Goal: Task Accomplishment & Management: Use online tool/utility

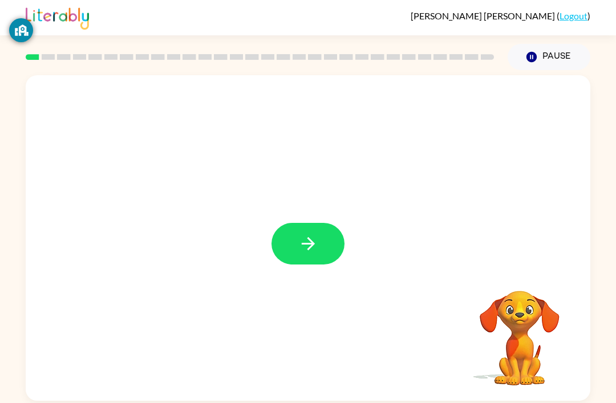
click at [316, 244] on icon "button" at bounding box center [308, 244] width 20 height 20
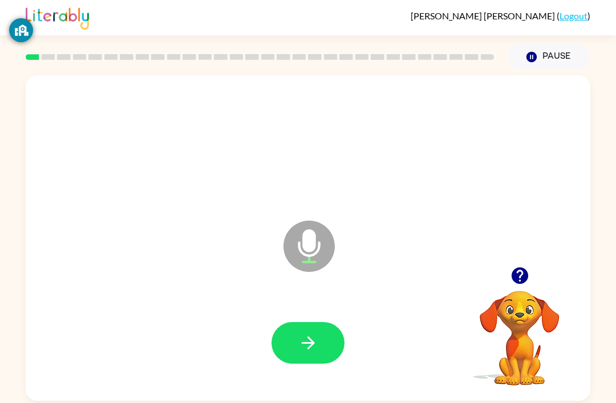
click at [302, 359] on button "button" at bounding box center [307, 343] width 73 height 42
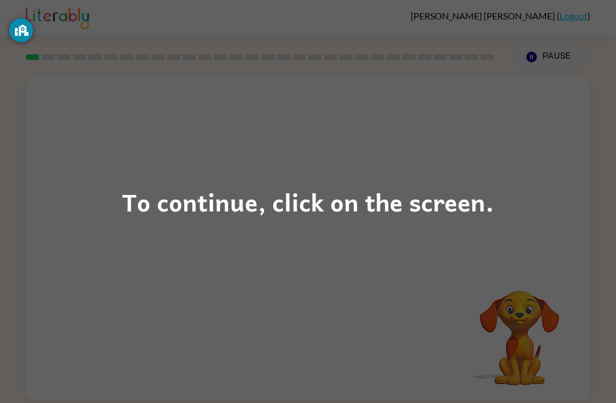
scroll to position [23, 0]
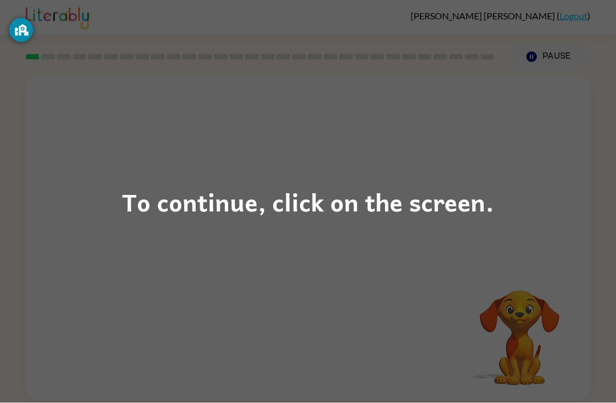
click at [7, 33] on div "To continue, click on the screen." at bounding box center [308, 201] width 616 height 403
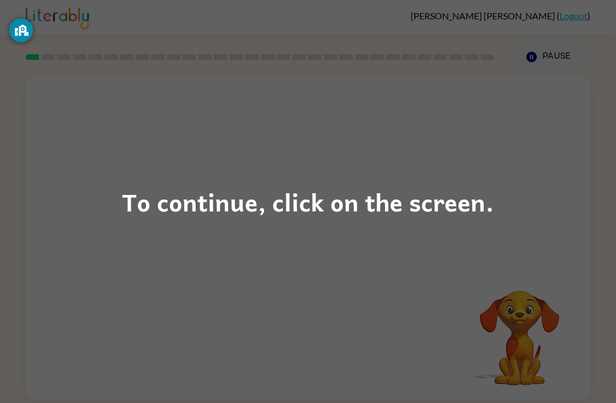
click at [340, 236] on div "To continue, click on the screen." at bounding box center [308, 201] width 616 height 403
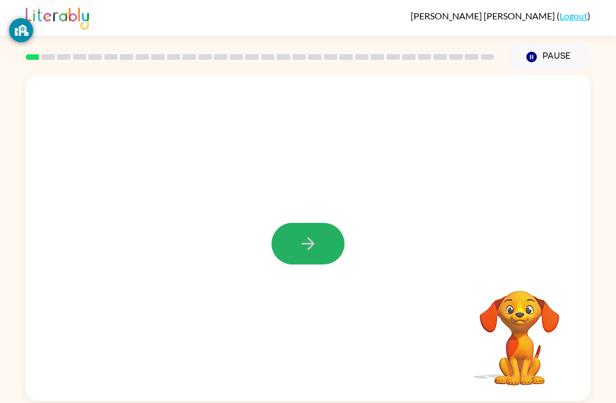
click at [317, 234] on icon "button" at bounding box center [308, 244] width 20 height 20
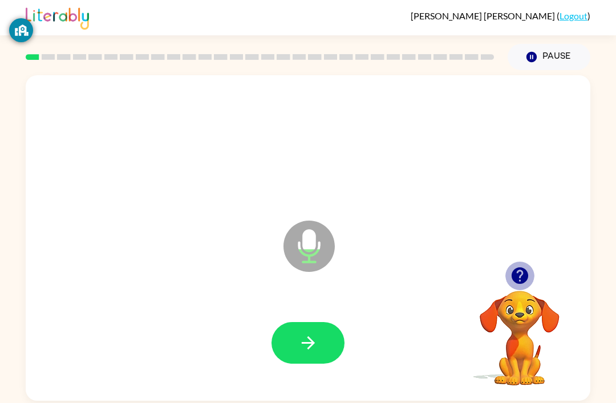
click at [527, 266] on icon "button" at bounding box center [520, 276] width 20 height 20
click at [517, 267] on icon "button" at bounding box center [519, 275] width 17 height 17
click at [522, 266] on icon "button" at bounding box center [520, 276] width 20 height 20
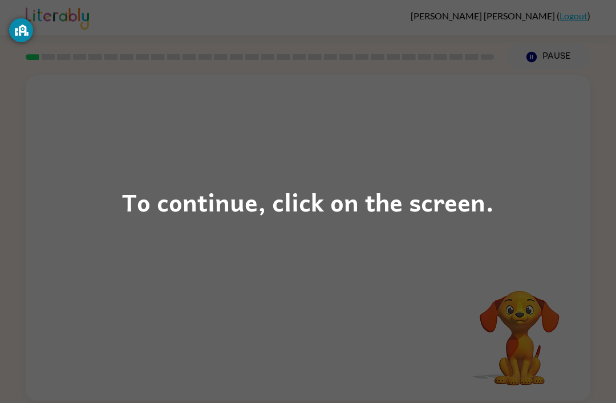
click at [17, 41] on div "GoGuardian Privacy Information" at bounding box center [21, 30] width 24 height 24
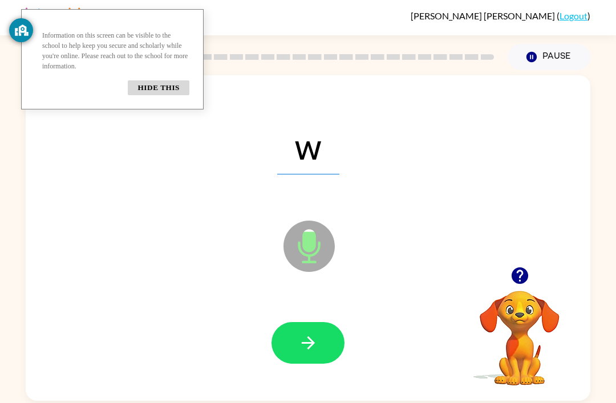
click at [525, 266] on icon "button" at bounding box center [520, 276] width 20 height 20
click at [156, 71] on p "Information on this screen can be visible to the school to help keep you secure…" at bounding box center [115, 50] width 147 height 41
click at [165, 95] on button "Hide this" at bounding box center [159, 87] width 62 height 15
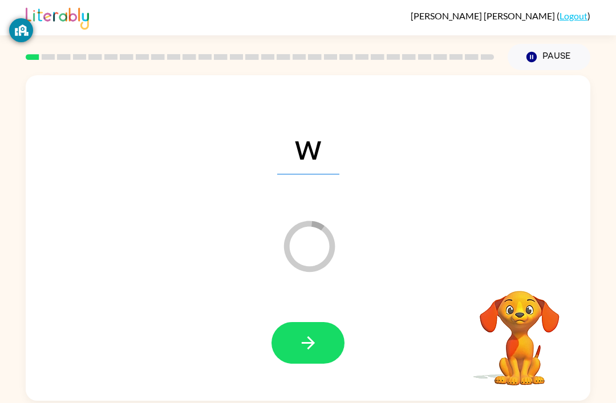
click at [305, 333] on icon "button" at bounding box center [308, 343] width 20 height 20
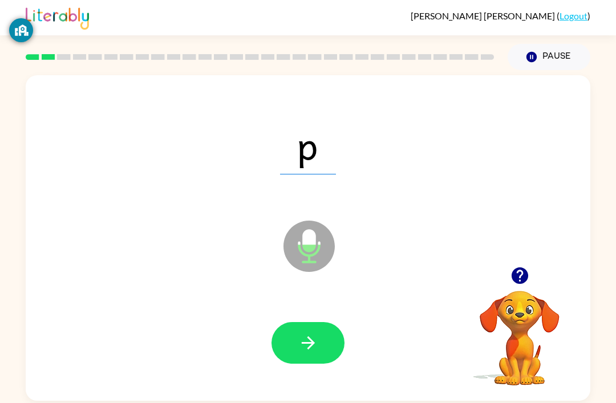
click at [532, 261] on button "button" at bounding box center [519, 275] width 29 height 29
click at [523, 266] on icon "button" at bounding box center [520, 276] width 20 height 20
click at [7, 23] on div "Elias Milian Gonzalez ( Logout ) Pause Pause p Microphone The Microphone is her…" at bounding box center [308, 201] width 616 height 403
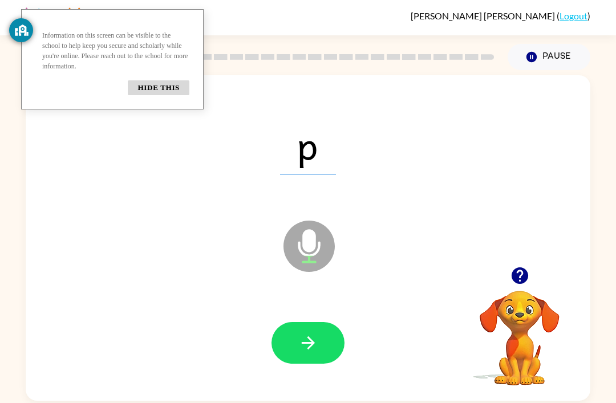
click at [145, 95] on button "Hide this" at bounding box center [159, 87] width 62 height 15
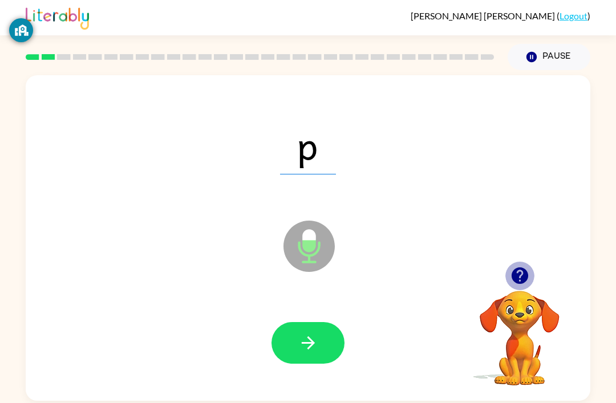
click at [519, 267] on icon "button" at bounding box center [519, 275] width 17 height 17
click at [320, 322] on button "button" at bounding box center [307, 343] width 73 height 42
click at [307, 333] on icon "button" at bounding box center [308, 343] width 20 height 20
click at [326, 322] on button "button" at bounding box center [307, 343] width 73 height 42
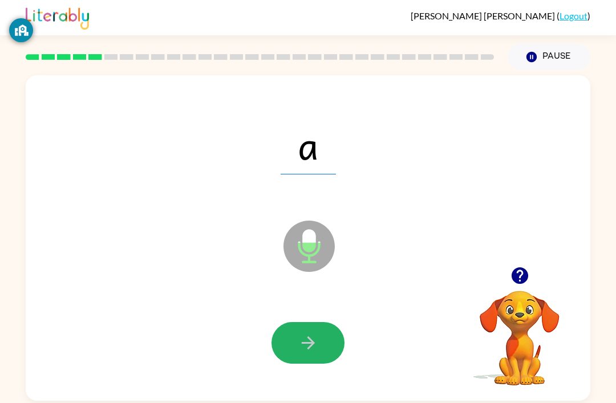
click at [314, 333] on icon "button" at bounding box center [308, 343] width 20 height 20
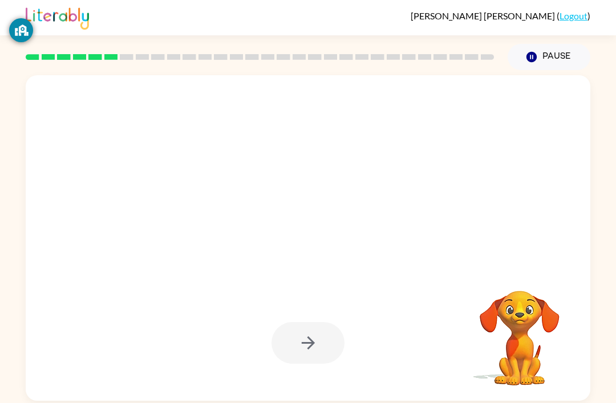
click at [295, 336] on button "button" at bounding box center [307, 343] width 73 height 42
click at [295, 336] on div at bounding box center [307, 343] width 73 height 42
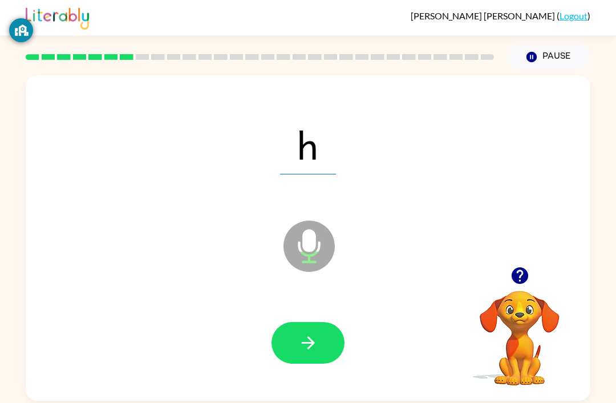
click at [334, 338] on button "button" at bounding box center [307, 343] width 73 height 42
click at [301, 333] on icon "button" at bounding box center [308, 343] width 20 height 20
click at [312, 322] on button "button" at bounding box center [307, 343] width 73 height 42
click at [317, 333] on icon "button" at bounding box center [308, 343] width 20 height 20
click at [303, 333] on icon "button" at bounding box center [308, 343] width 20 height 20
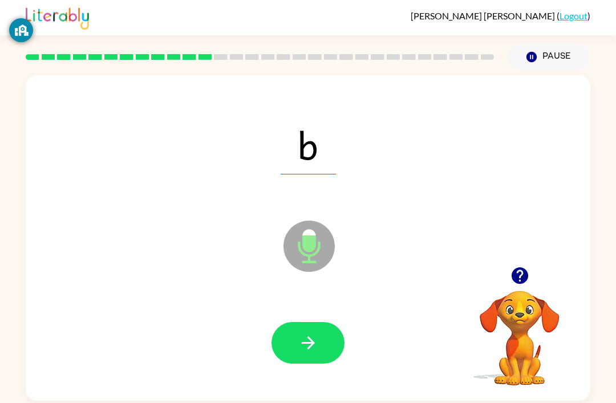
click at [318, 329] on button "button" at bounding box center [307, 343] width 73 height 42
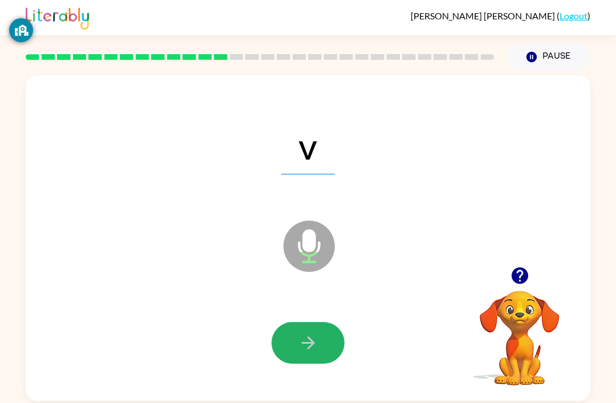
click at [330, 322] on button "button" at bounding box center [307, 343] width 73 height 42
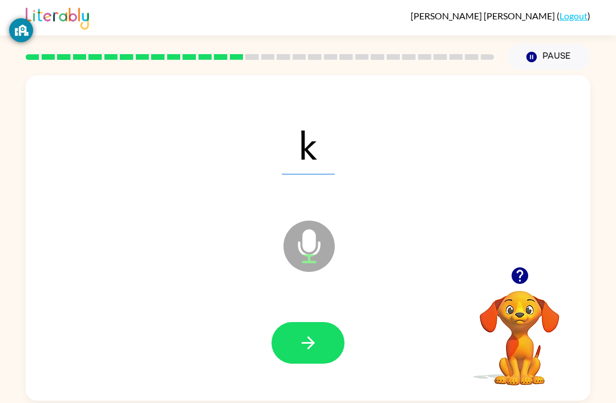
click at [318, 337] on button "button" at bounding box center [307, 343] width 73 height 42
click at [301, 333] on icon "button" at bounding box center [308, 343] width 20 height 20
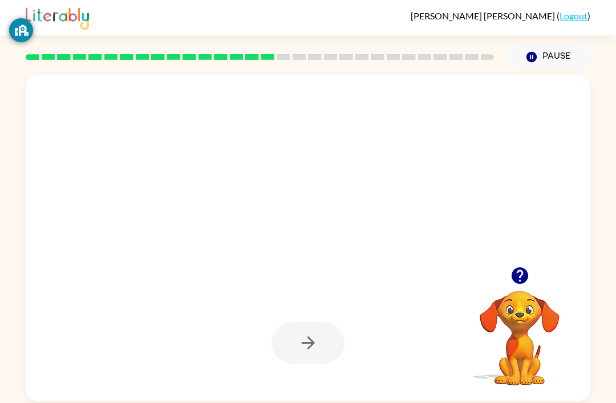
click at [310, 336] on div at bounding box center [307, 343] width 73 height 42
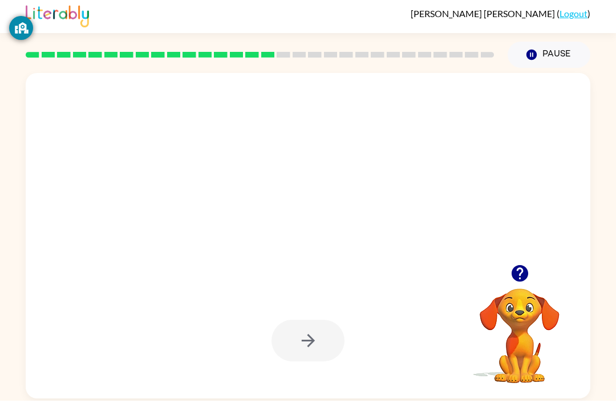
scroll to position [36, 0]
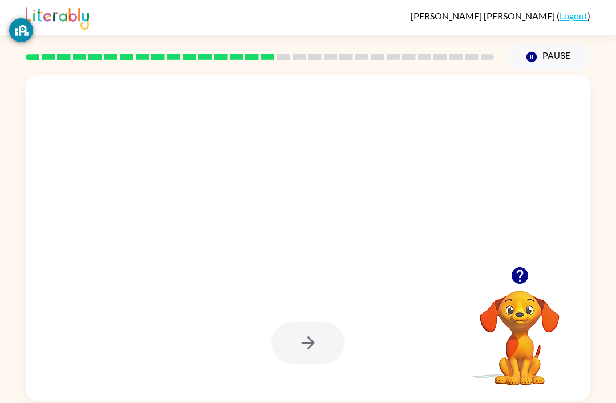
click at [516, 267] on icon "button" at bounding box center [519, 275] width 17 height 17
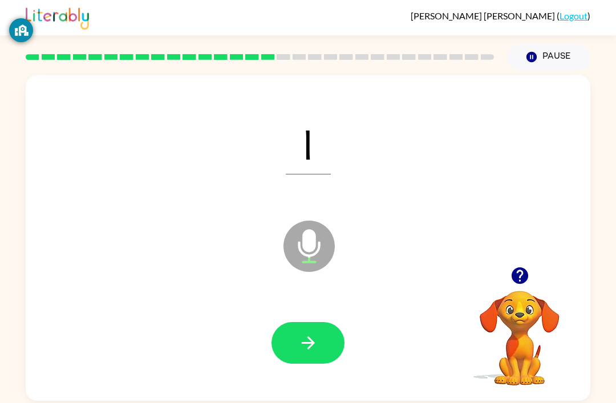
click at [291, 324] on button "button" at bounding box center [307, 343] width 73 height 42
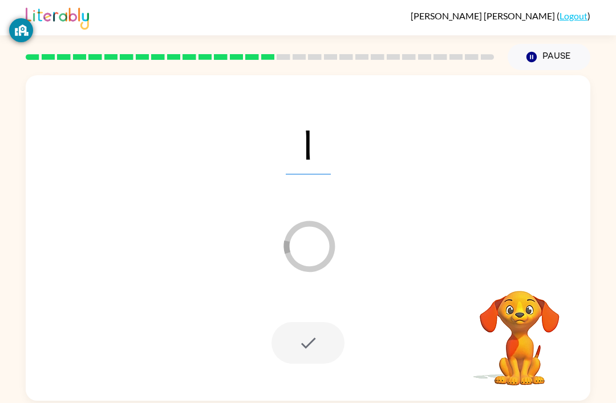
click at [319, 322] on div at bounding box center [307, 343] width 73 height 42
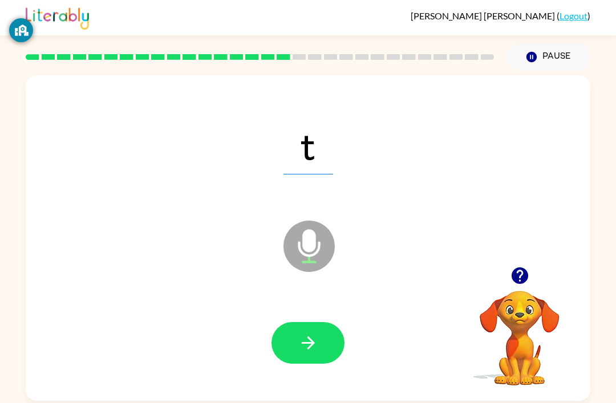
click at [304, 333] on icon "button" at bounding box center [308, 343] width 20 height 20
click at [320, 322] on button "button" at bounding box center [307, 343] width 73 height 42
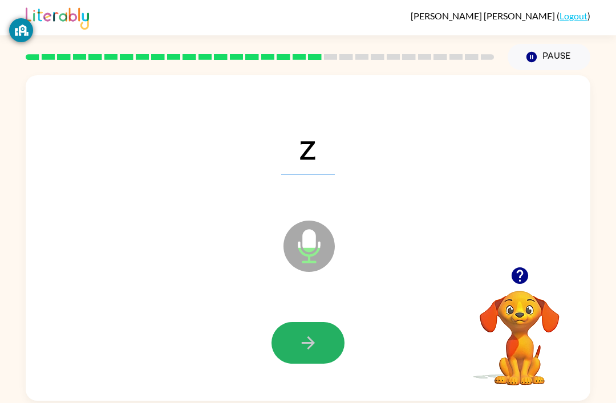
click at [340, 322] on button "button" at bounding box center [307, 343] width 73 height 42
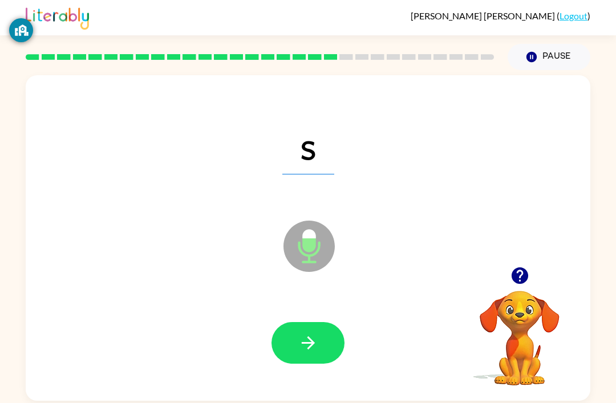
scroll to position [36, 0]
click at [338, 324] on button "button" at bounding box center [307, 343] width 73 height 42
click at [514, 267] on icon "button" at bounding box center [519, 275] width 17 height 17
click at [322, 322] on button "button" at bounding box center [307, 343] width 73 height 42
click at [305, 333] on icon "button" at bounding box center [308, 343] width 20 height 20
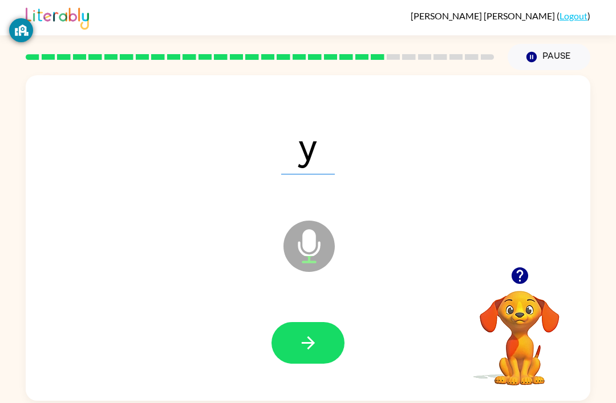
click at [288, 339] on div at bounding box center [308, 344] width 542 height 94
click at [291, 322] on button "button" at bounding box center [307, 343] width 73 height 42
click at [304, 333] on icon "button" at bounding box center [308, 343] width 20 height 20
click at [316, 333] on icon "button" at bounding box center [308, 343] width 20 height 20
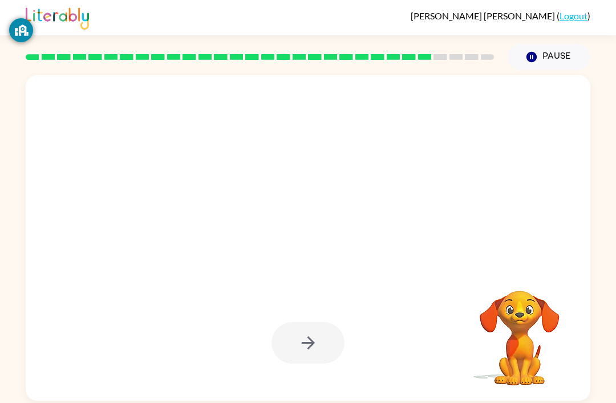
click at [296, 326] on div at bounding box center [307, 343] width 73 height 42
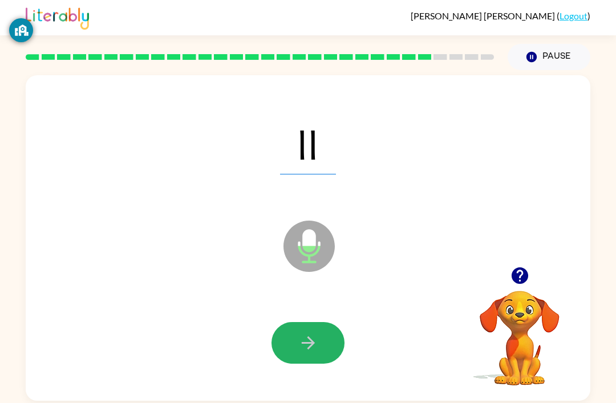
click at [321, 322] on button "button" at bounding box center [307, 343] width 73 height 42
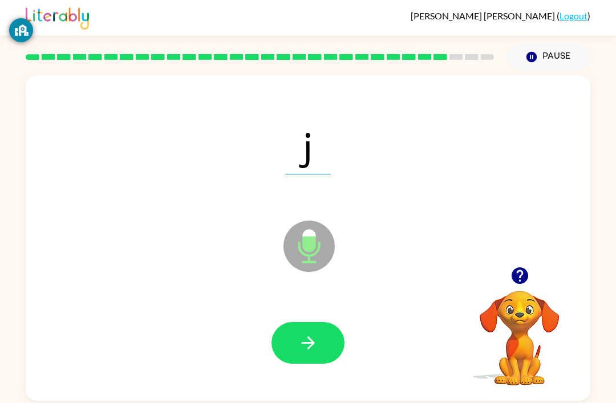
click at [305, 333] on icon "button" at bounding box center [308, 343] width 20 height 20
click at [313, 322] on button "button" at bounding box center [307, 343] width 73 height 42
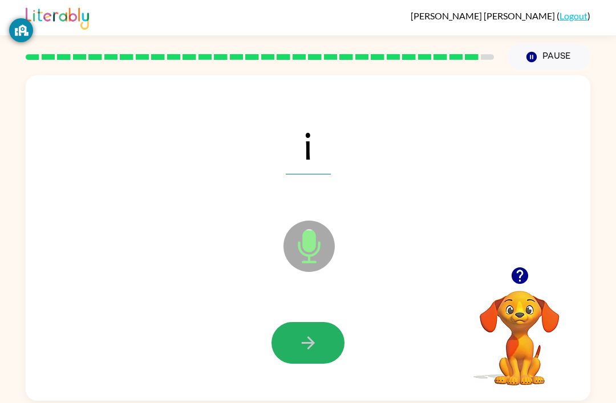
click at [317, 322] on button "button" at bounding box center [307, 343] width 73 height 42
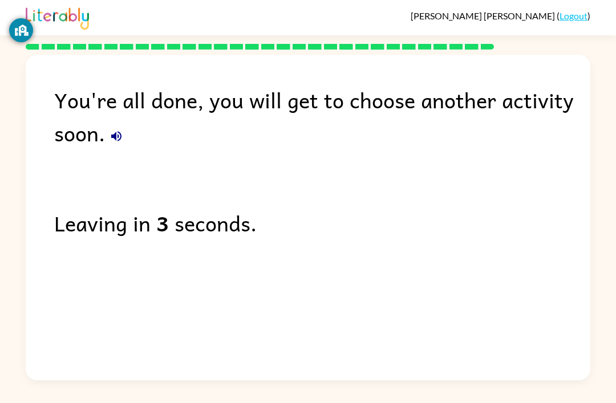
scroll to position [0, 0]
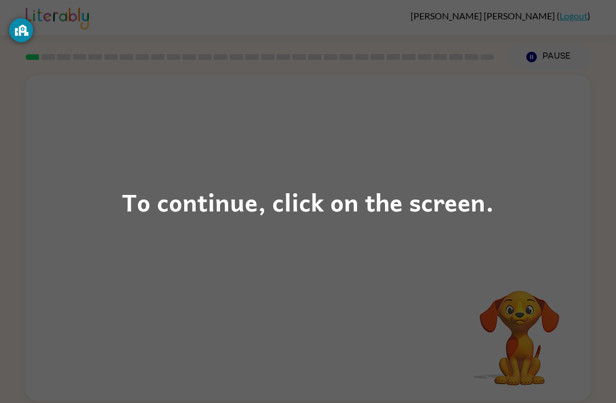
click at [399, 177] on div "To continue, click on the screen." at bounding box center [308, 201] width 616 height 403
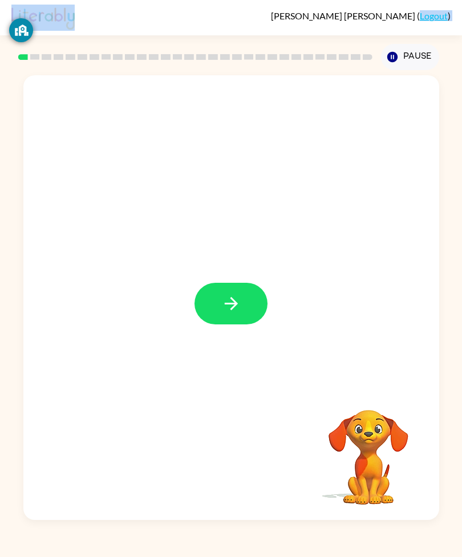
click at [460, 250] on div "Your browser must support playing .mp4 files to use Literably. Please try using…" at bounding box center [231, 295] width 462 height 450
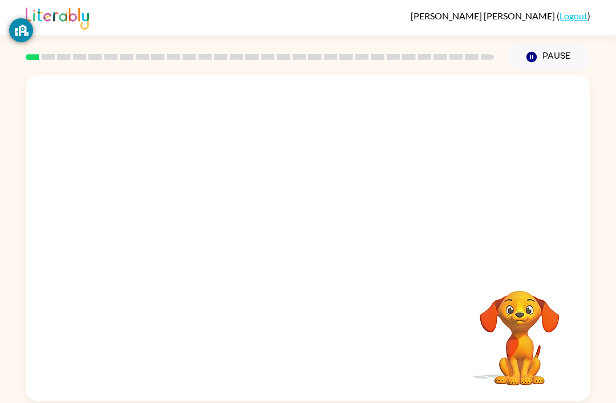
click at [299, 226] on div "Your browser must support playing .mp4 files to use Literably. Please try using…" at bounding box center [308, 238] width 565 height 326
click at [301, 246] on icon "button" at bounding box center [308, 244] width 20 height 20
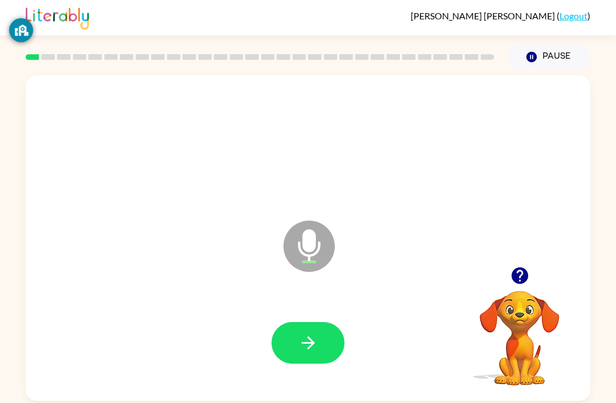
click at [336, 359] on button "button" at bounding box center [307, 343] width 73 height 42
click at [303, 331] on button "button" at bounding box center [307, 343] width 73 height 42
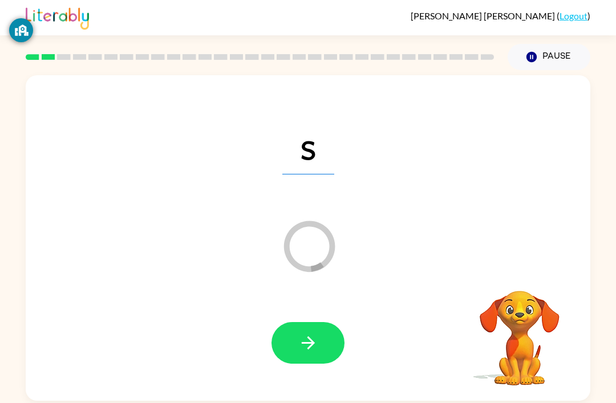
click at [303, 347] on icon "button" at bounding box center [308, 343] width 20 height 20
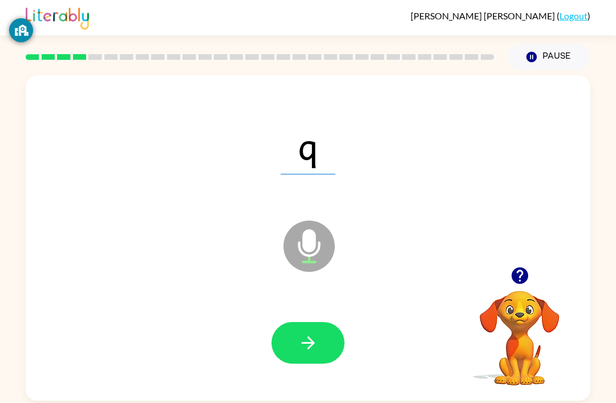
click at [285, 335] on button "button" at bounding box center [307, 343] width 73 height 42
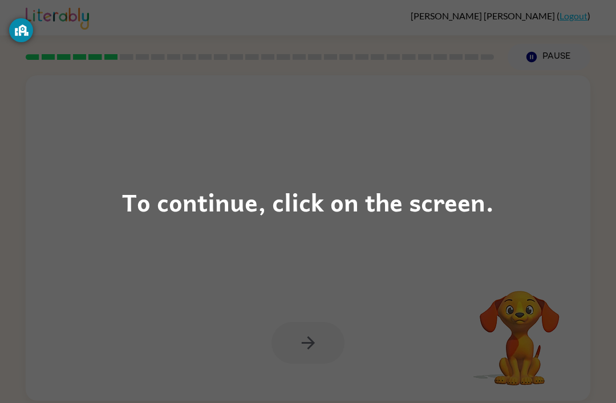
click at [380, 198] on div "To continue, click on the screen." at bounding box center [308, 201] width 372 height 39
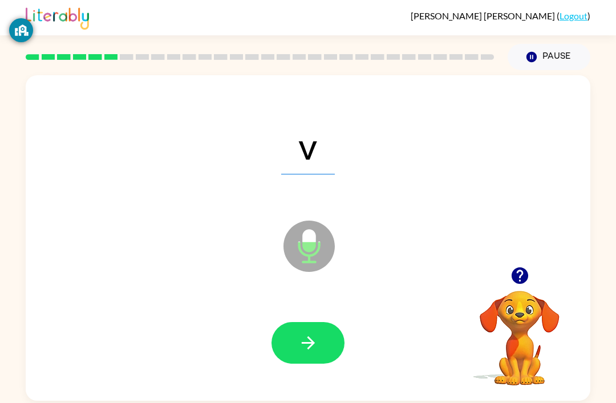
click at [316, 324] on button "button" at bounding box center [307, 343] width 73 height 42
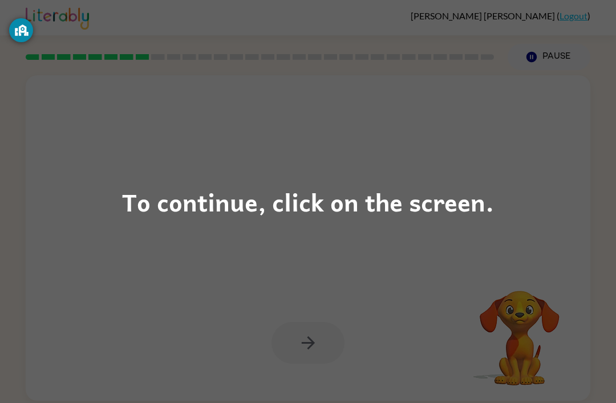
click at [396, 202] on div "To continue, click on the screen." at bounding box center [308, 201] width 372 height 39
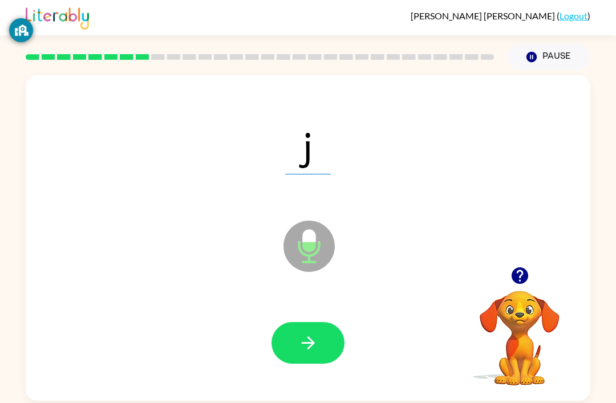
click at [330, 353] on button "button" at bounding box center [307, 343] width 73 height 42
click at [318, 335] on button "button" at bounding box center [307, 343] width 73 height 42
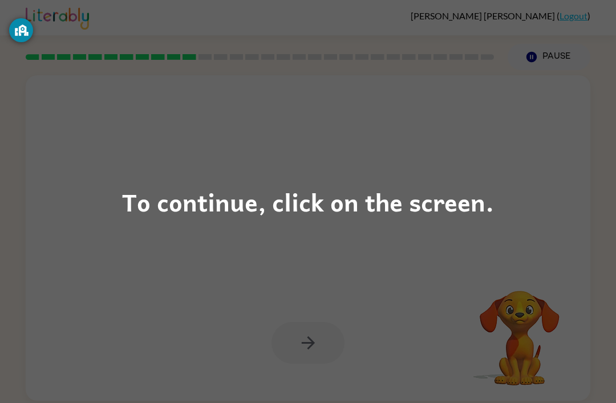
click at [265, 194] on div "To continue, click on the screen." at bounding box center [308, 201] width 372 height 39
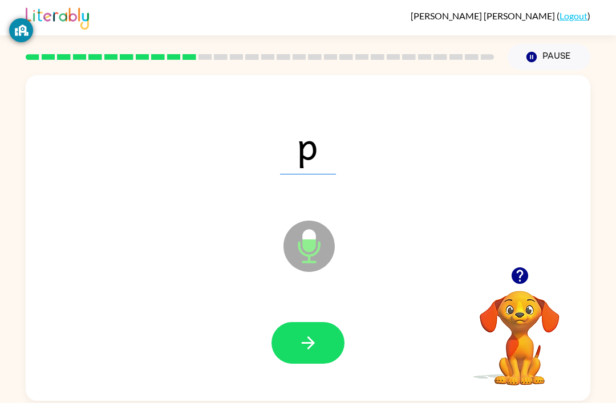
click at [315, 352] on icon "button" at bounding box center [308, 343] width 20 height 20
click at [317, 331] on button "button" at bounding box center [307, 343] width 73 height 42
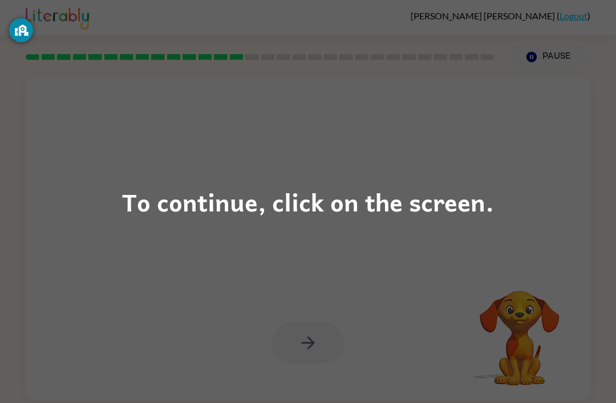
click at [376, 192] on div "To continue, click on the screen." at bounding box center [308, 201] width 372 height 39
click at [307, 220] on div "To continue, click on the screen." at bounding box center [308, 201] width 372 height 39
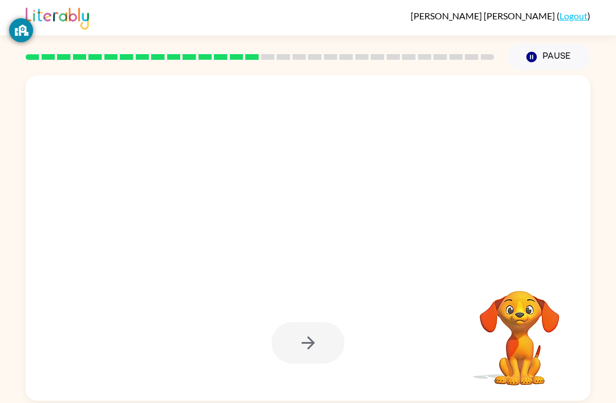
click at [17, 111] on div "Information on this screen can be visible to the school to help keep you secure…" at bounding box center [21, 67] width 24 height 116
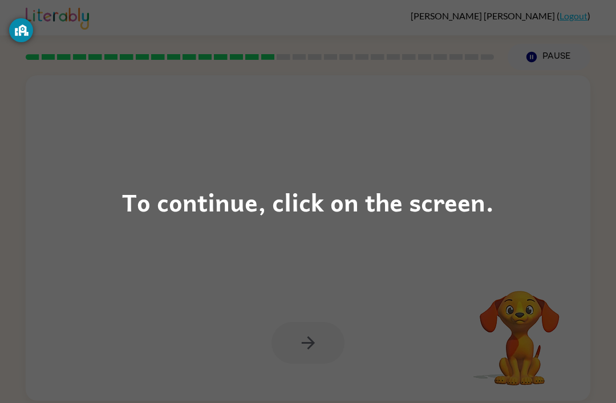
click at [379, 182] on div "To continue, click on the screen." at bounding box center [308, 201] width 372 height 39
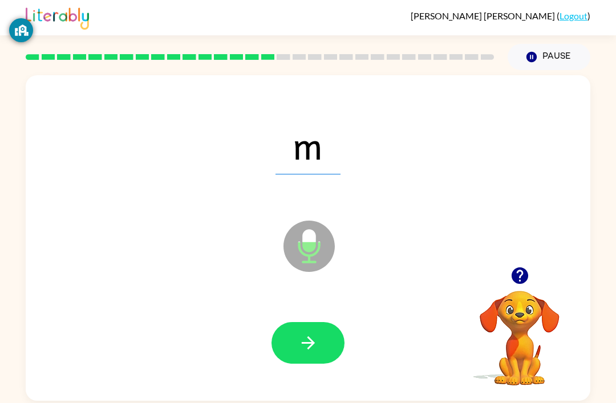
click at [298, 335] on icon "button" at bounding box center [308, 343] width 20 height 20
click at [295, 342] on button "button" at bounding box center [307, 343] width 73 height 42
click at [312, 350] on icon "button" at bounding box center [308, 343] width 20 height 20
click at [298, 327] on button "button" at bounding box center [307, 343] width 73 height 42
click at [308, 328] on button "button" at bounding box center [307, 343] width 73 height 42
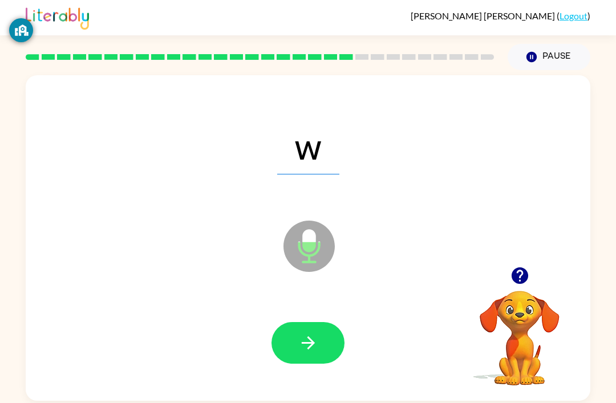
click at [316, 342] on icon "button" at bounding box center [308, 343] width 20 height 20
click at [315, 342] on div at bounding box center [307, 343] width 73 height 42
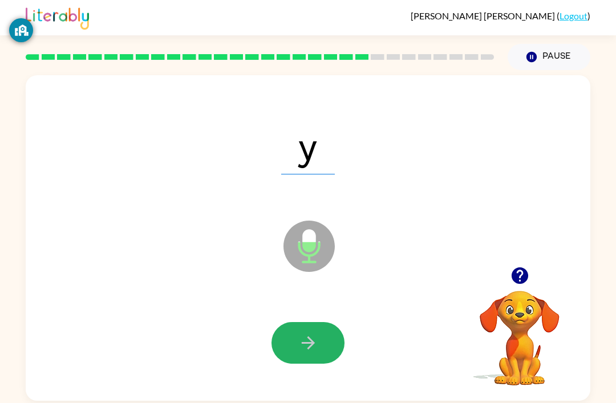
click at [290, 360] on button "button" at bounding box center [307, 343] width 73 height 42
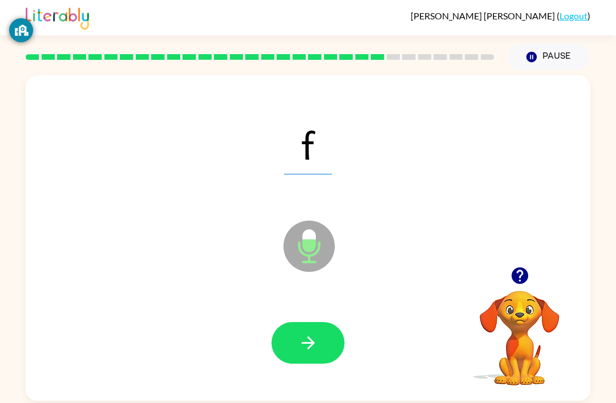
click at [324, 339] on button "button" at bounding box center [307, 343] width 73 height 42
click at [320, 359] on button "button" at bounding box center [307, 343] width 73 height 42
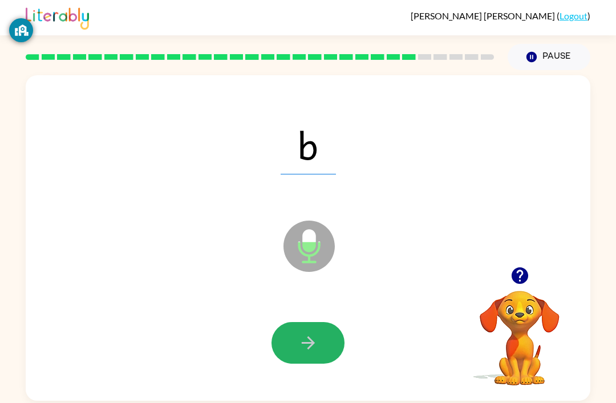
click at [287, 335] on button "button" at bounding box center [307, 343] width 73 height 42
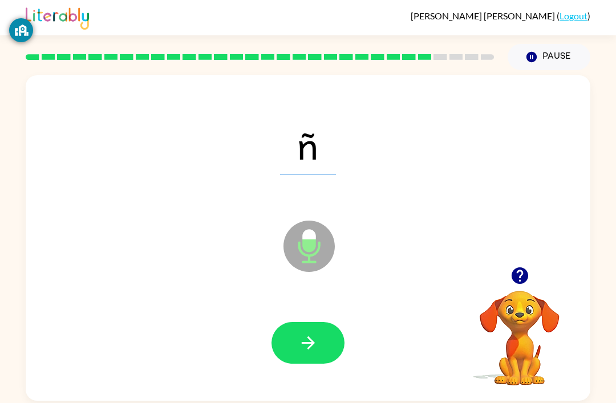
click at [316, 357] on button "button" at bounding box center [307, 343] width 73 height 42
click at [330, 332] on button "button" at bounding box center [307, 343] width 73 height 42
click at [307, 353] on icon "button" at bounding box center [308, 343] width 20 height 20
click at [311, 345] on icon "button" at bounding box center [307, 342] width 13 height 13
